Goal: Task Accomplishment & Management: Complete application form

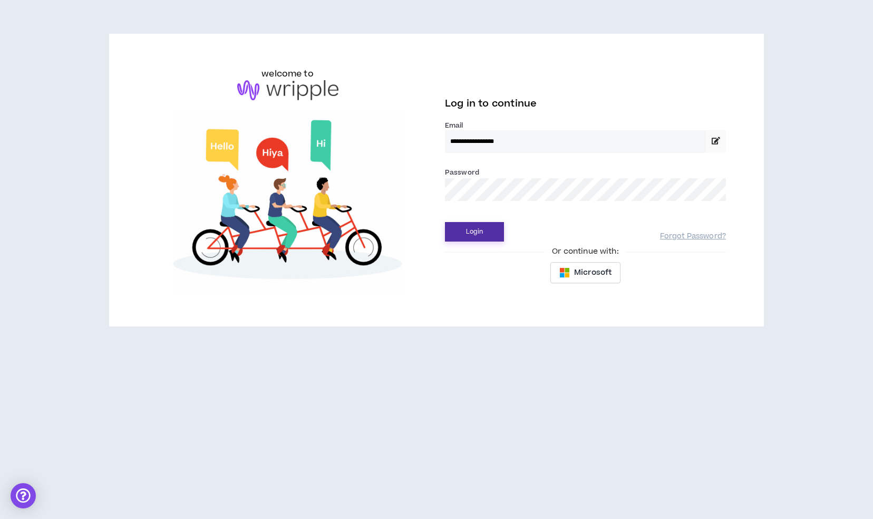
click at [475, 239] on button "Login" at bounding box center [474, 232] width 59 height 20
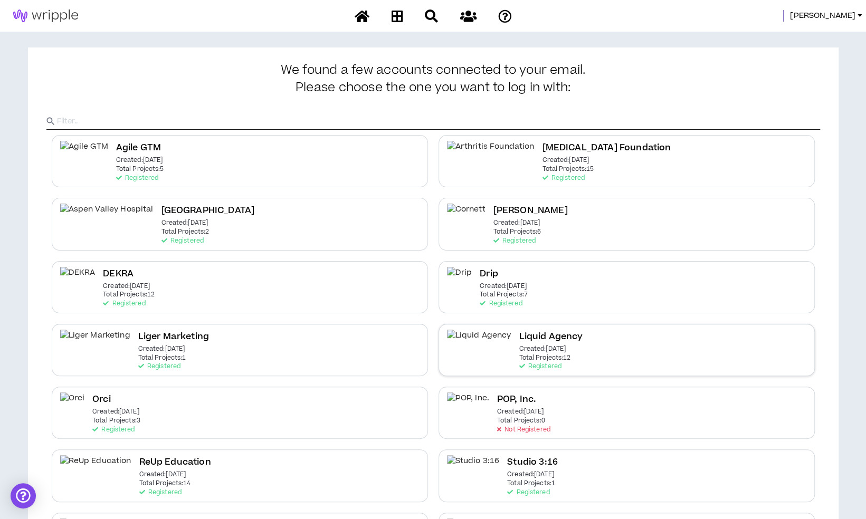
click at [534, 367] on div "Liquid Agency Created: [DATE] Total Projects: 12 Registered" at bounding box center [550, 350] width 64 height 41
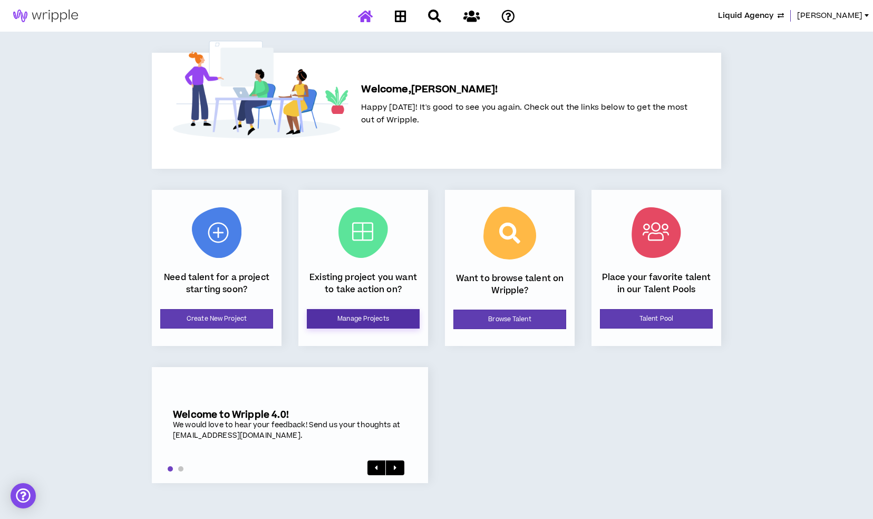
click at [316, 318] on link "Manage Projects" at bounding box center [363, 319] width 113 height 20
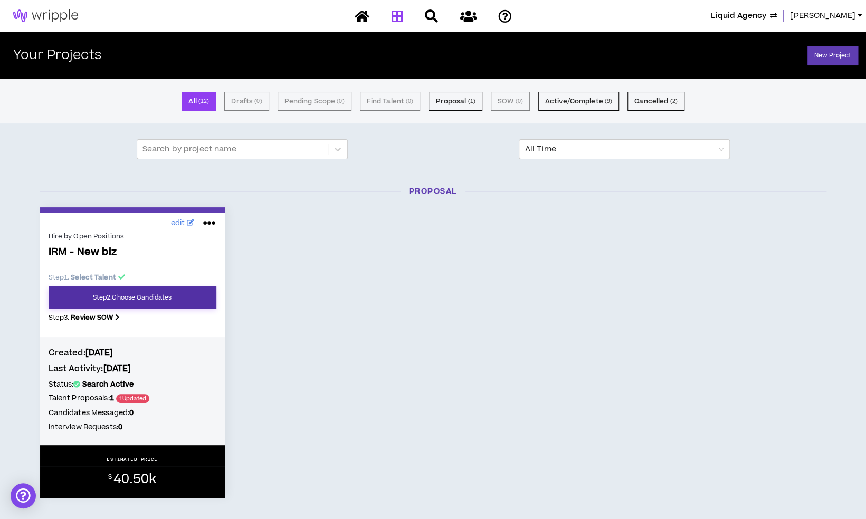
click at [169, 296] on link "Step 2 . Choose Candidates" at bounding box center [133, 297] width 168 height 22
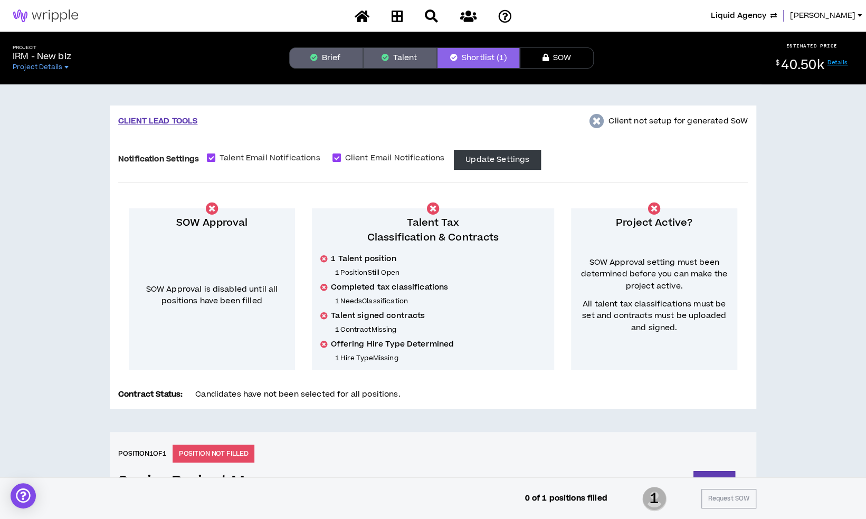
click at [353, 63] on button "Brief" at bounding box center [326, 57] width 74 height 21
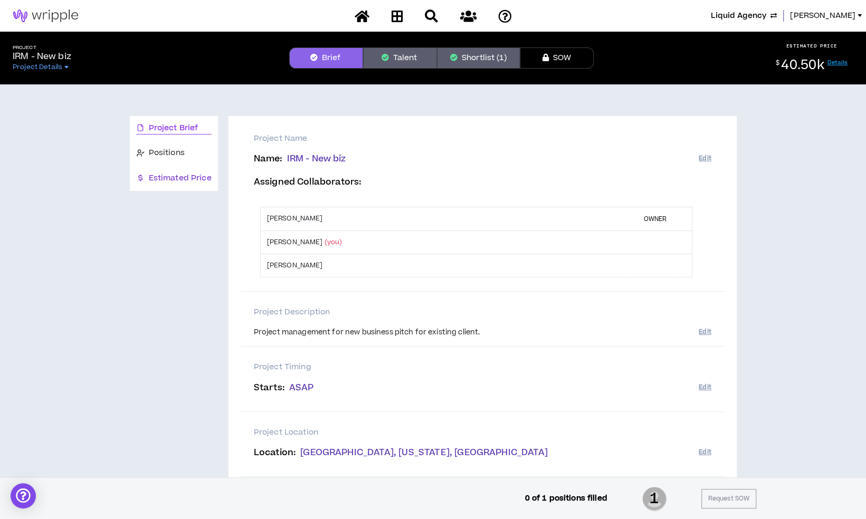
click at [194, 182] on span "Estimated Price" at bounding box center [180, 178] width 63 height 12
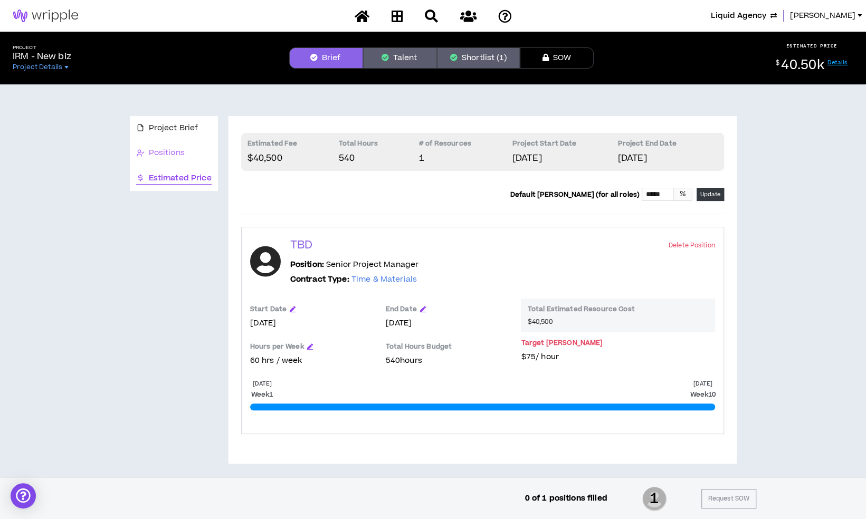
click at [182, 142] on div "Positions" at bounding box center [174, 153] width 88 height 25
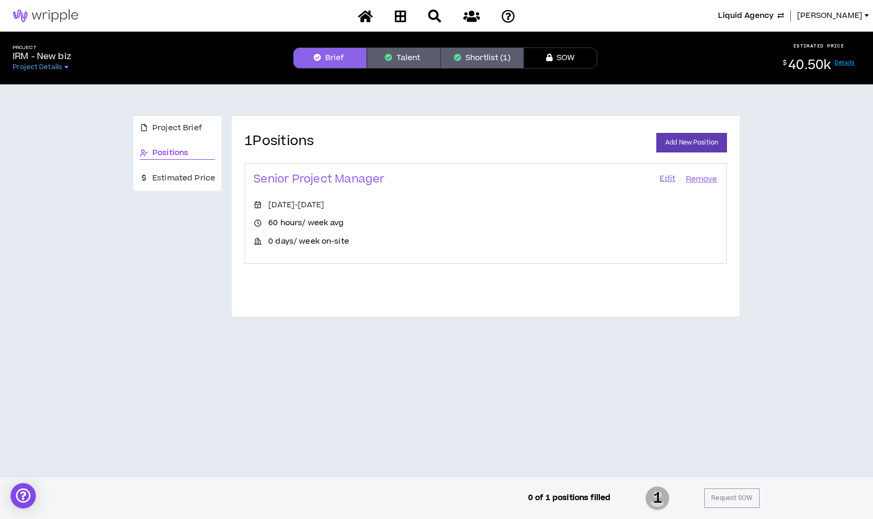
click at [665, 179] on link "Edit" at bounding box center [668, 179] width 18 height 15
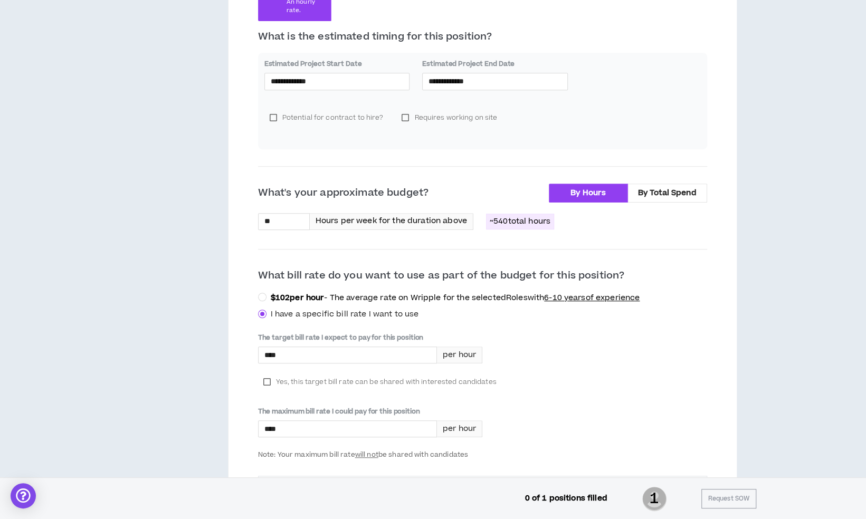
scroll to position [300, 0]
click at [294, 223] on input "**" at bounding box center [283, 222] width 51 height 16
type input "*"
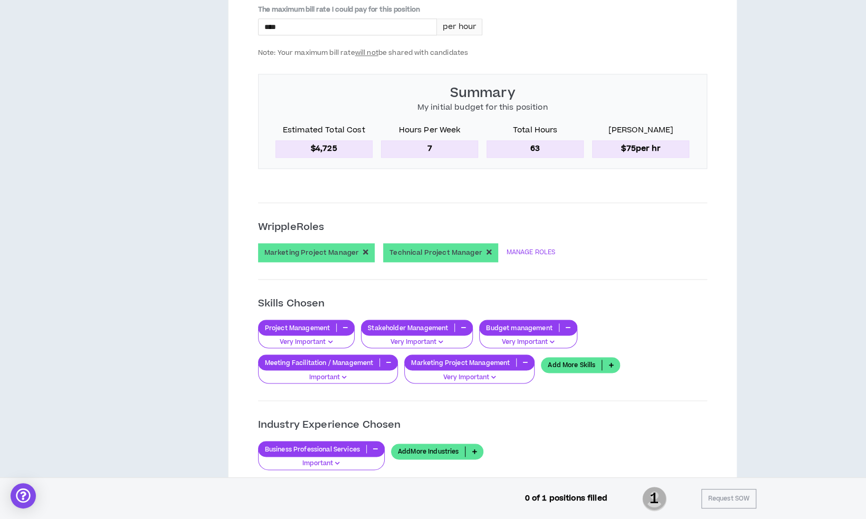
scroll to position [703, 0]
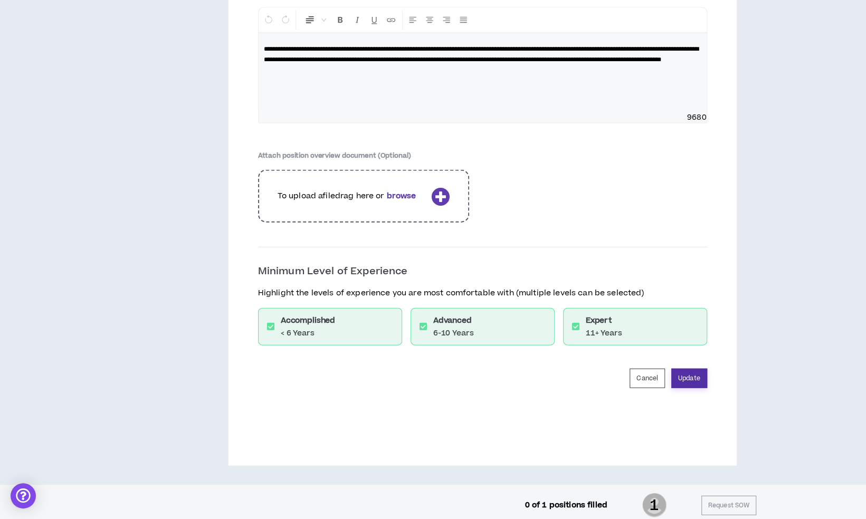
click at [696, 379] on button "Update" at bounding box center [689, 379] width 36 height 20
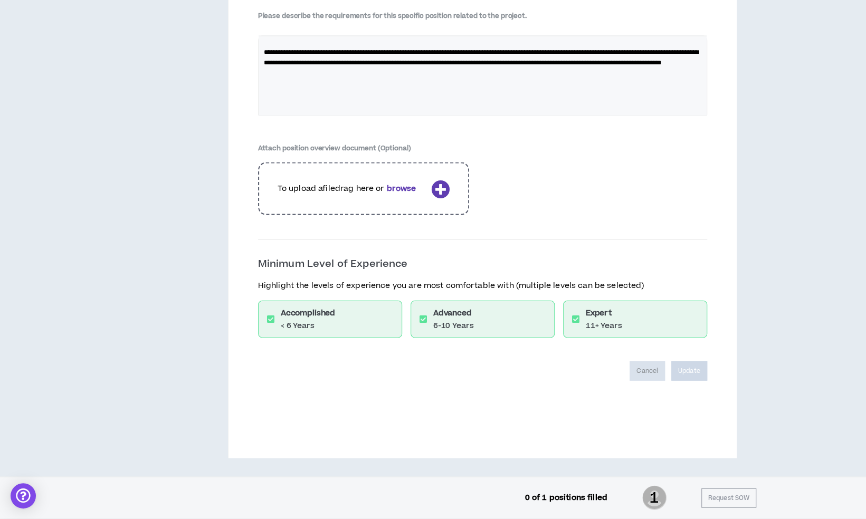
scroll to position [1372, 0]
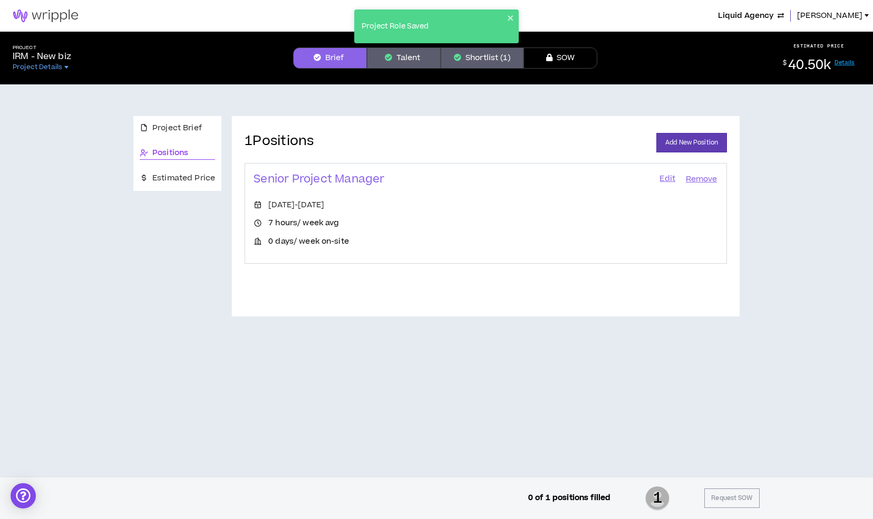
click at [397, 53] on div "Project Role Saved" at bounding box center [436, 30] width 169 height 46
click at [399, 68] on button "Talent" at bounding box center [404, 57] width 74 height 21
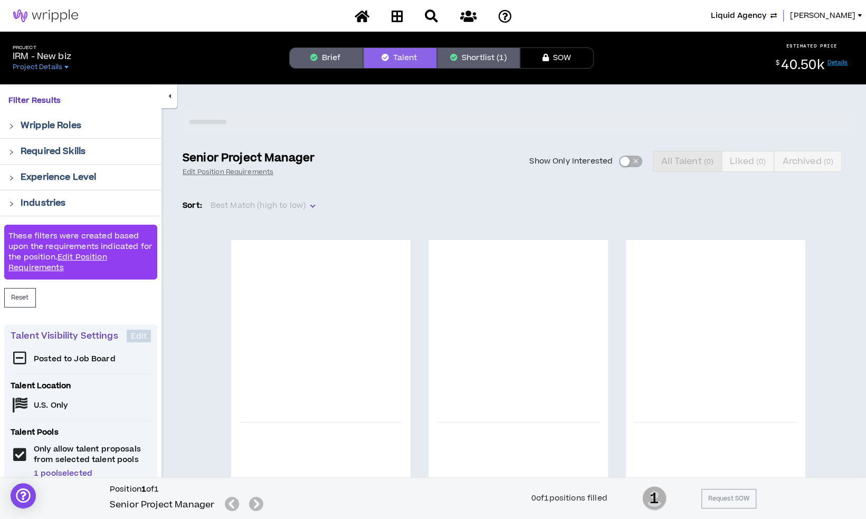
click at [469, 61] on button "Shortlist (1)" at bounding box center [478, 57] width 83 height 21
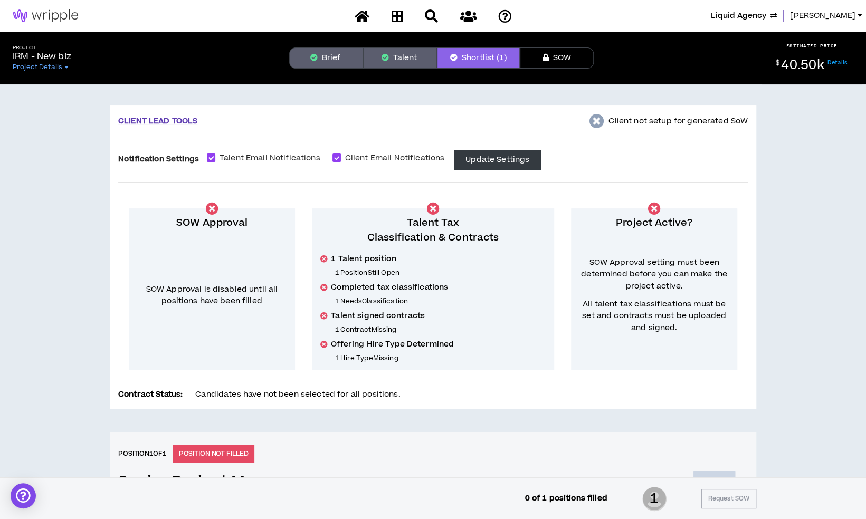
scroll to position [180, 0]
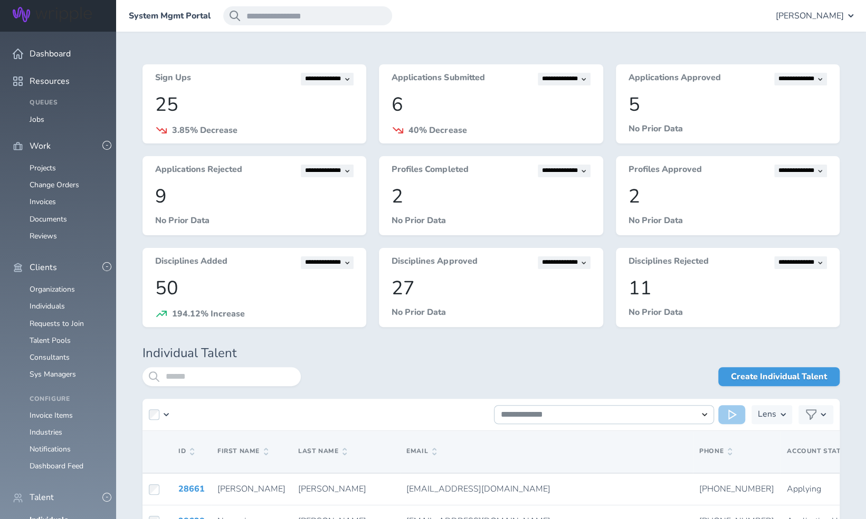
scroll to position [127, 0]
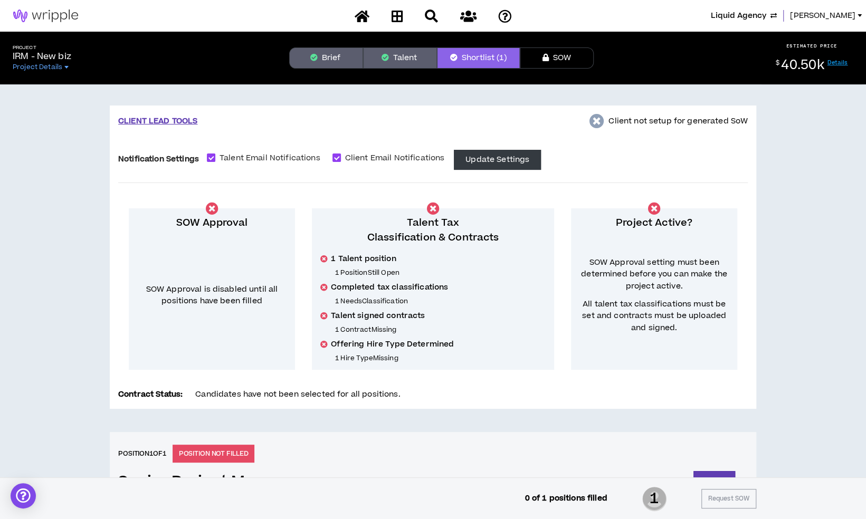
click at [329, 54] on button "Brief" at bounding box center [326, 57] width 74 height 21
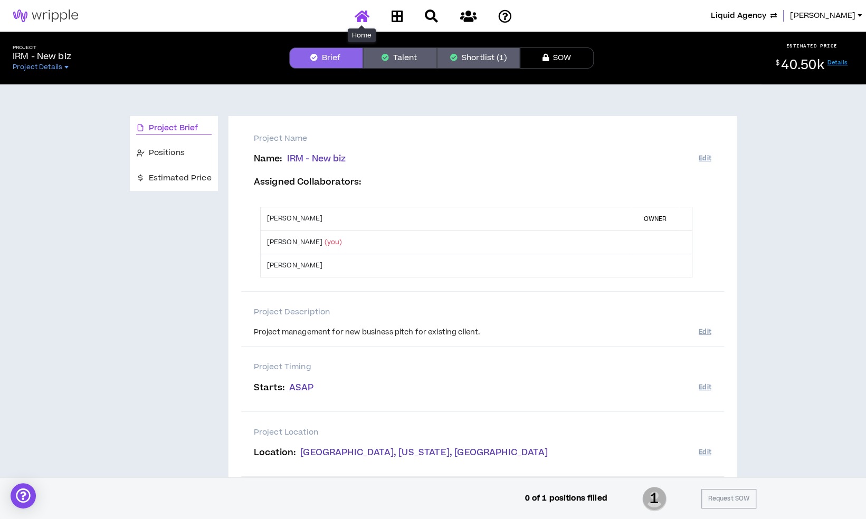
click at [362, 21] on icon at bounding box center [361, 15] width 15 height 13
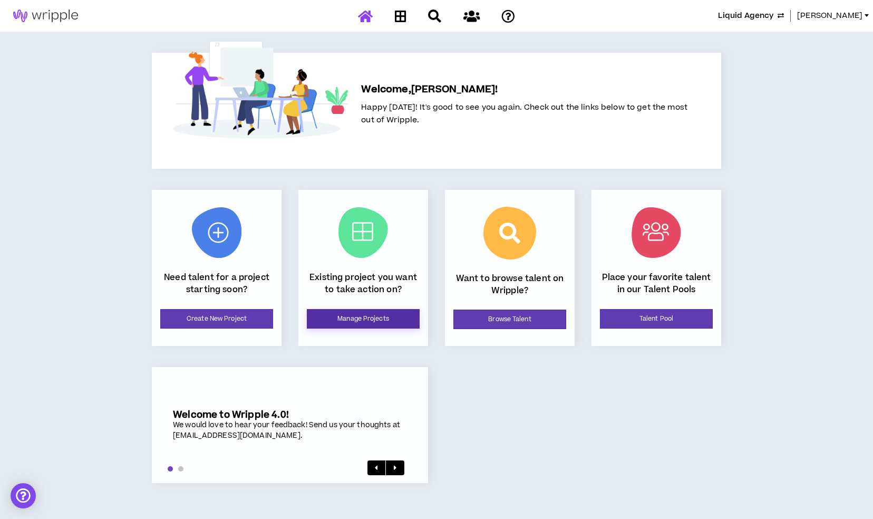
click at [386, 318] on link "Manage Projects" at bounding box center [363, 319] width 113 height 20
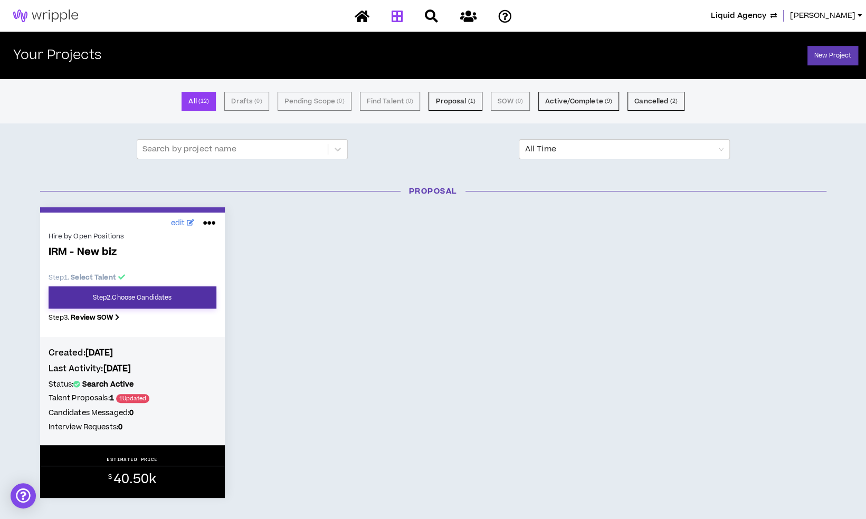
click at [185, 296] on link "Step 2 . Choose Candidates" at bounding box center [133, 297] width 168 height 22
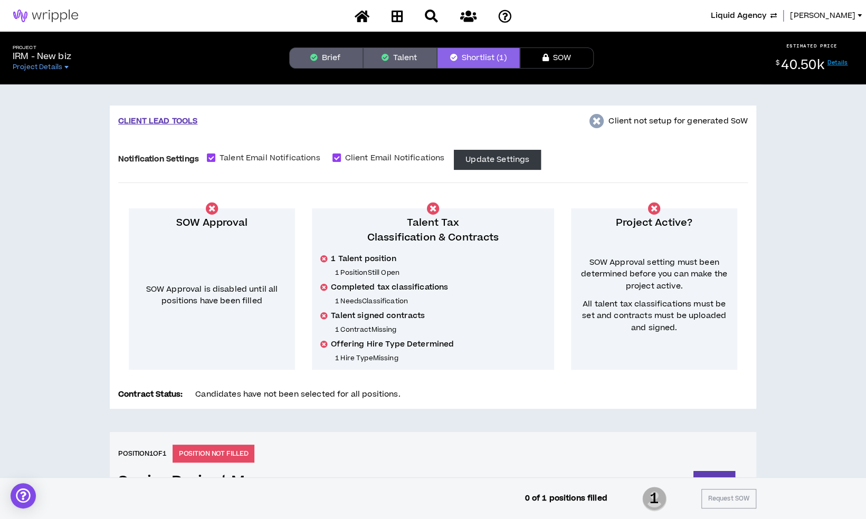
click at [331, 60] on button "Brief" at bounding box center [326, 57] width 74 height 21
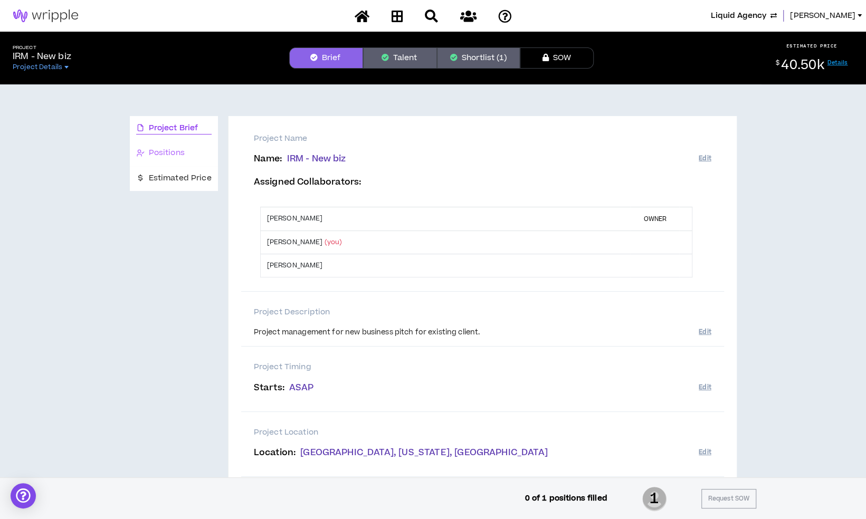
click at [177, 145] on div "Positions" at bounding box center [174, 153] width 88 height 25
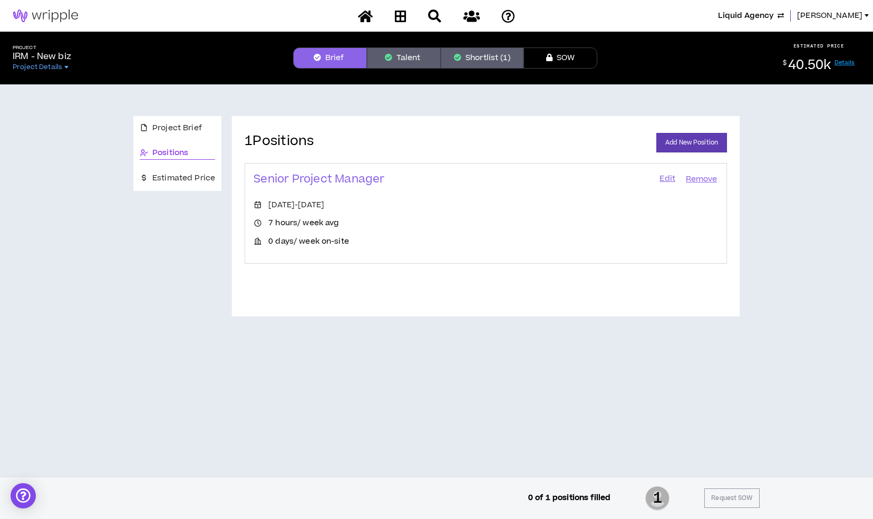
click at [670, 181] on link "Edit" at bounding box center [668, 179] width 18 height 15
